Goal: Navigation & Orientation: Find specific page/section

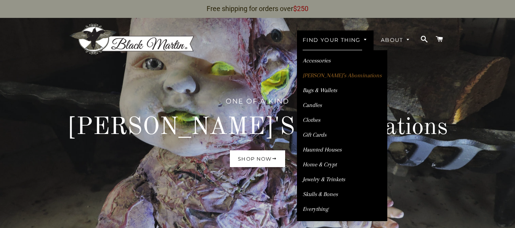
click at [317, 71] on link "[PERSON_NAME]’s Abominations" at bounding box center [342, 75] width 90 height 13
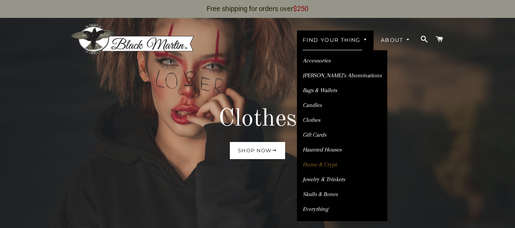
click at [316, 159] on link "Home & Crypt" at bounding box center [342, 164] width 90 height 13
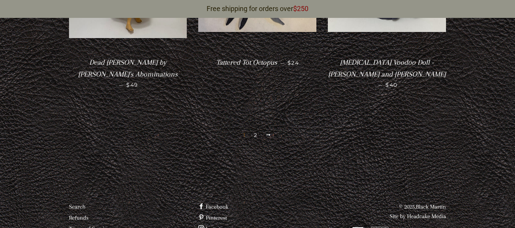
scroll to position [1745, 0]
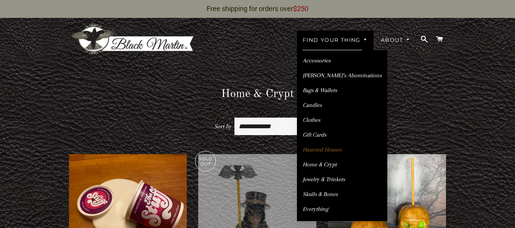
click at [317, 145] on link "Haunted Houses" at bounding box center [342, 149] width 90 height 13
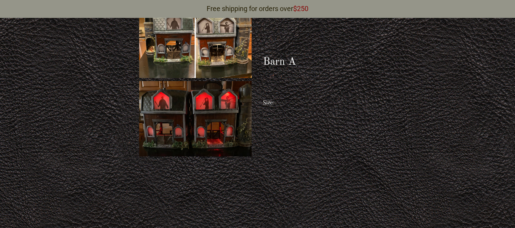
scroll to position [704, 0]
